Goal: Task Accomplishment & Management: Manage account settings

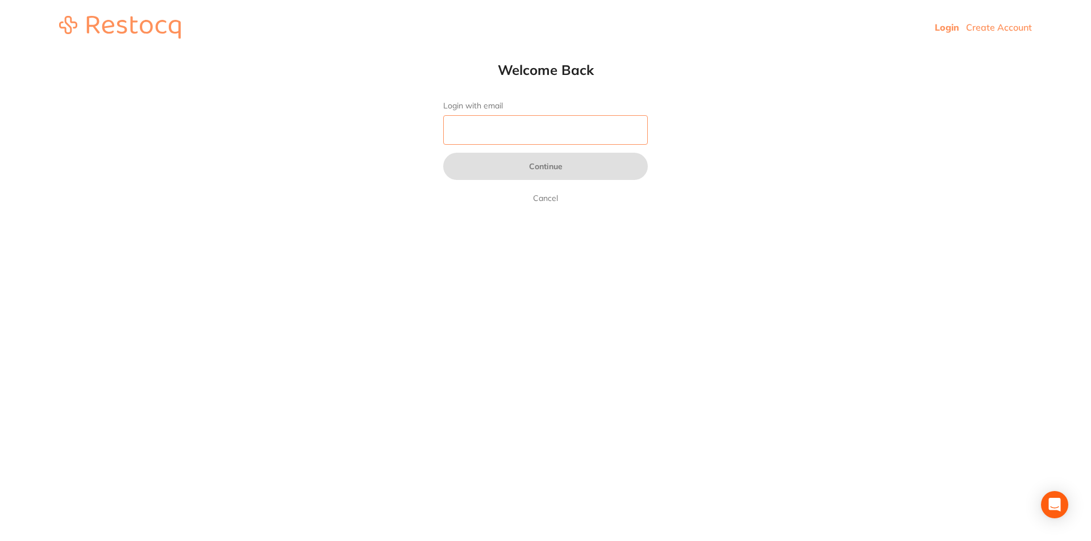
click at [489, 135] on input "Login with email" at bounding box center [545, 130] width 205 height 30
type input "[EMAIL_ADDRESS][DOMAIN_NAME]"
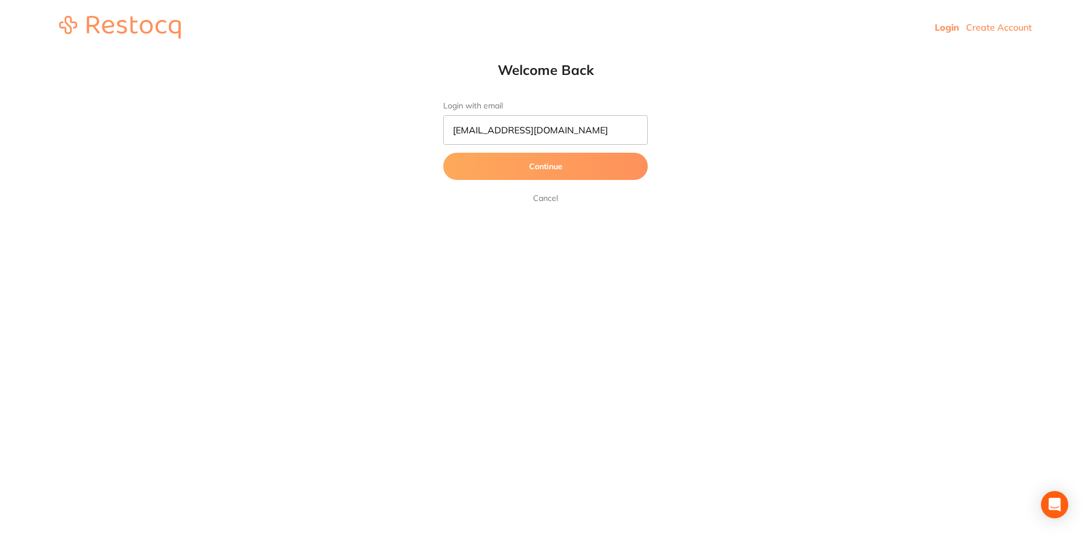
click at [535, 168] on button "Continue" at bounding box center [545, 166] width 205 height 27
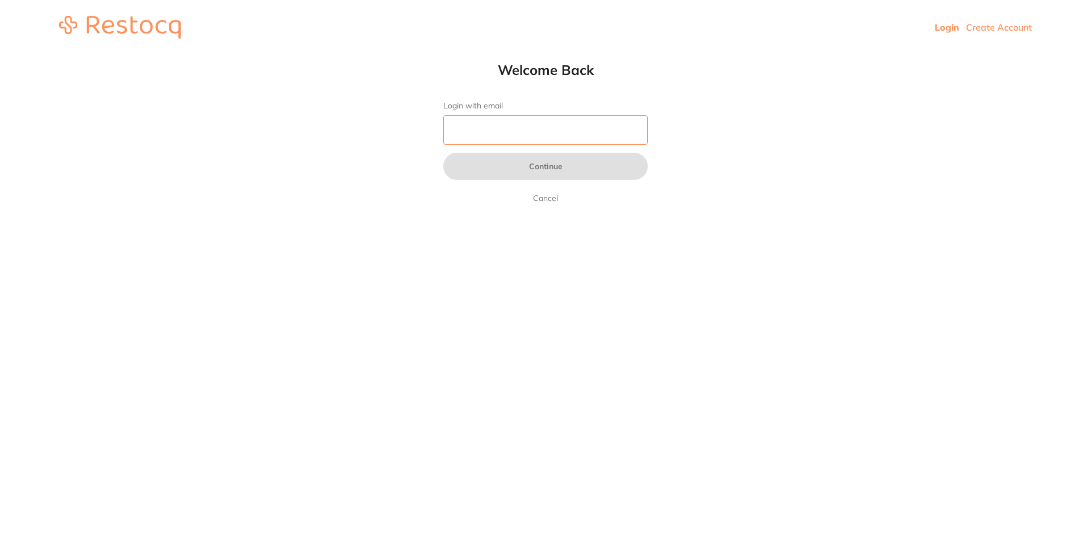
click at [479, 130] on input "Login with email" at bounding box center [545, 130] width 205 height 30
type input "[EMAIL_ADDRESS][DOMAIN_NAME]"
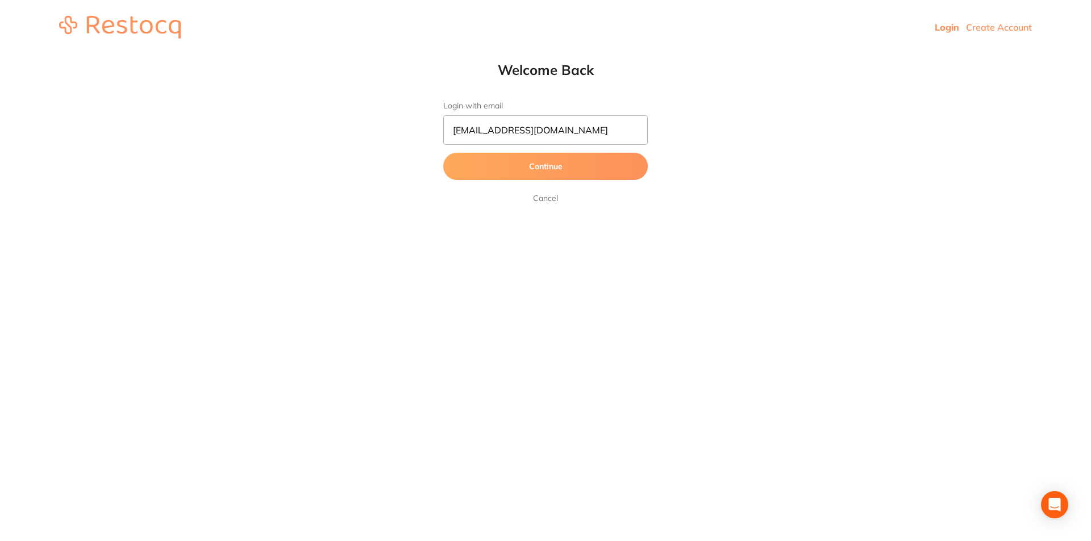
click at [546, 166] on button "Continue" at bounding box center [545, 166] width 205 height 27
